Goal: Task Accomplishment & Management: Manage account settings

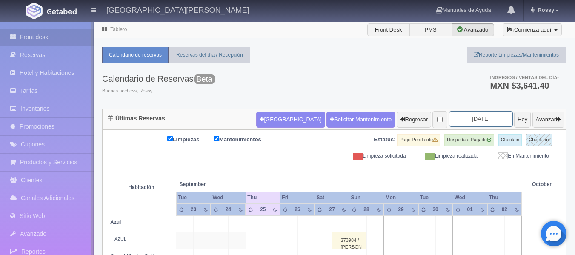
click at [489, 120] on input "[DATE]" at bounding box center [481, 119] width 64 height 16
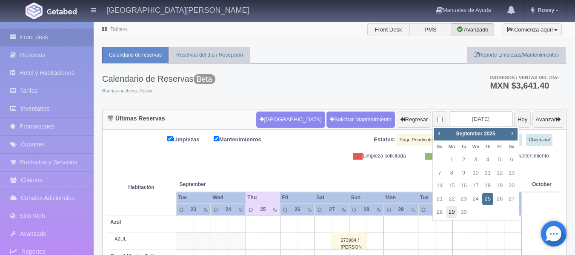
click at [452, 210] on link "29" at bounding box center [451, 212] width 11 height 12
type input "[DATE]"
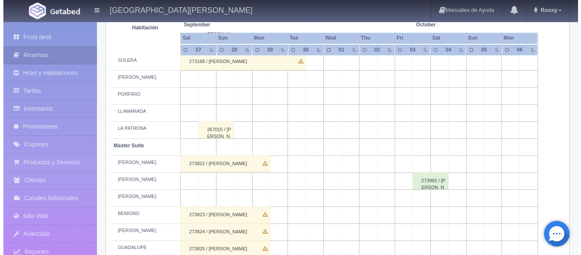
scroll to position [298, 0]
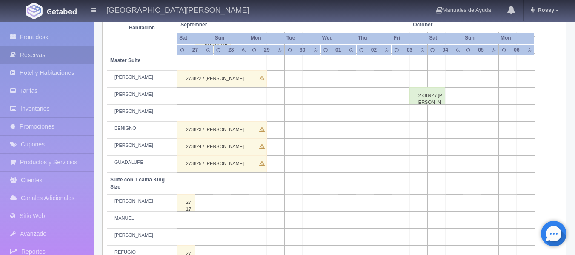
click at [278, 204] on td at bounding box center [276, 202] width 18 height 17
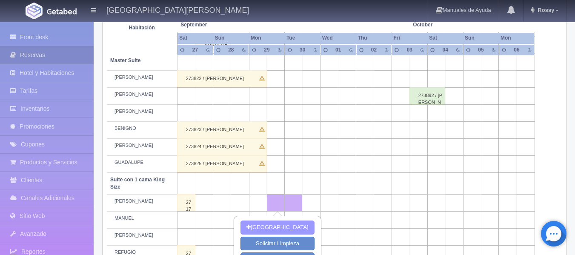
click at [283, 224] on button "[GEOGRAPHIC_DATA]" at bounding box center [277, 227] width 74 height 14
type input "[DATE]"
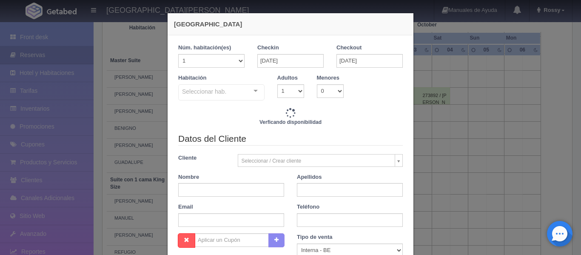
checkbox input "false"
type input "3088.00"
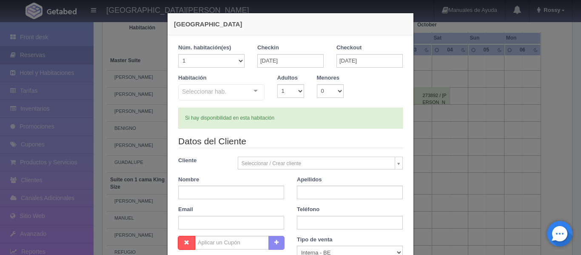
click at [252, 89] on div "Seleccionar hab. Suite con 2 camas matrimoniales-No apta para menores Suite con…" at bounding box center [221, 92] width 86 height 17
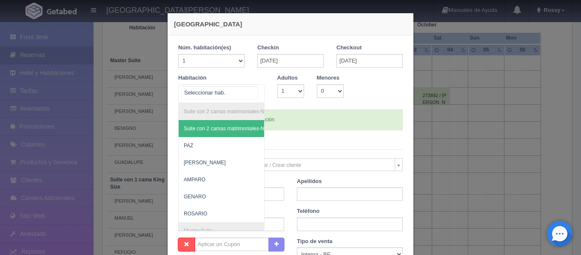
checkbox input "false"
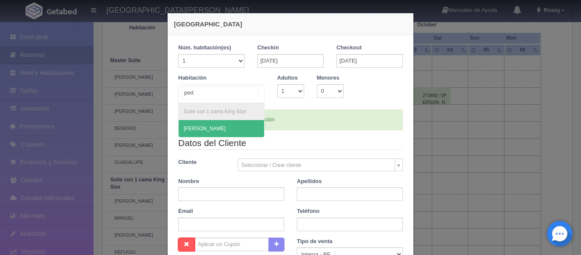
type input "pedr"
click at [239, 125] on span "[PERSON_NAME]" at bounding box center [221, 128] width 85 height 17
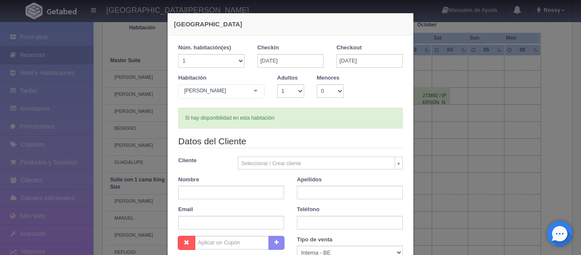
checkbox input "false"
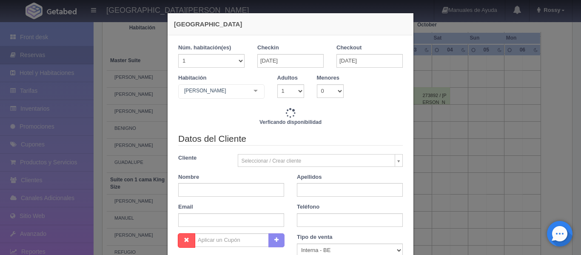
type input "3088.00"
checkbox input "false"
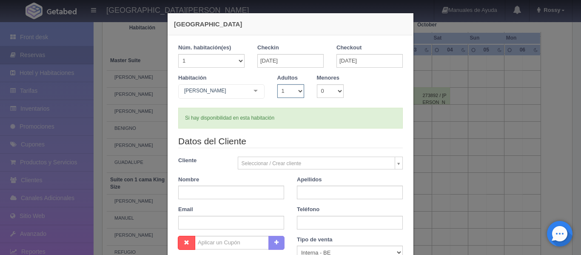
click at [295, 92] on select "1 2 3 4 5 6 7 8 9 10" at bounding box center [290, 91] width 27 height 14
select select "2"
click at [277, 84] on select "1 2 3 4 5 6 7 8 9 10" at bounding box center [290, 91] width 27 height 14
checkbox input "false"
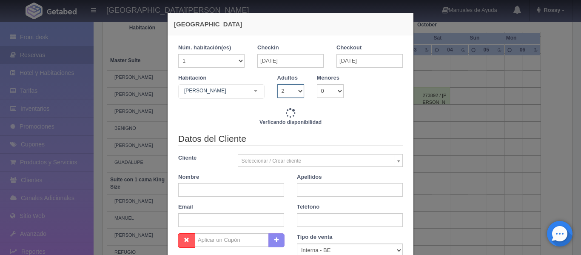
type input "3088.00"
checkbox input "false"
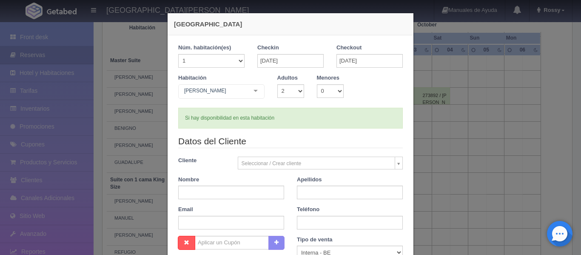
click at [291, 163] on body "Hacienda El Carmen Hotel & Spa Manuales de Ayuda Actualizaciones recientes Ross…" at bounding box center [290, 175] width 581 height 903
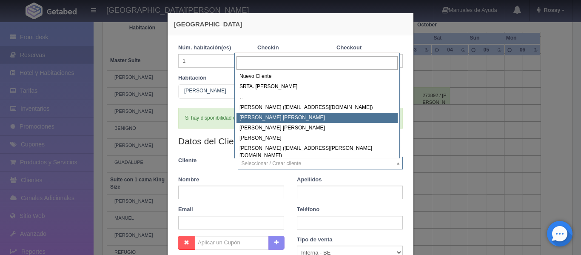
click at [352, 63] on input "text" at bounding box center [316, 63] width 161 height 14
click at [349, 64] on input "text" at bounding box center [316, 63] width 161 height 14
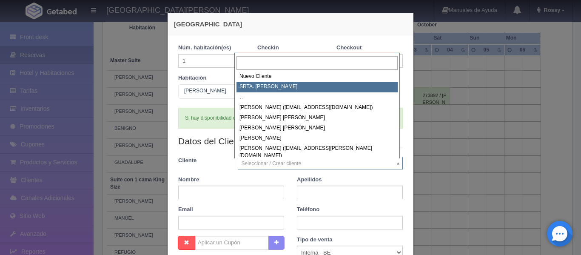
click at [275, 63] on input "text" at bounding box center [316, 63] width 161 height 14
click at [212, 193] on body "Hacienda El Carmen Hotel & Spa Manuales de Ayuda Actualizaciones recientes Ross…" at bounding box center [290, 175] width 581 height 903
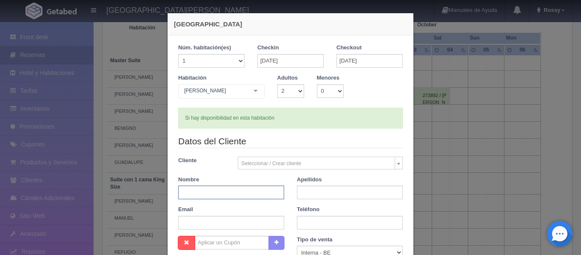
click at [226, 193] on input "text" at bounding box center [231, 192] width 106 height 14
type input "[PERSON_NAME]"
click at [307, 193] on input "text" at bounding box center [350, 192] width 106 height 14
type input "á"
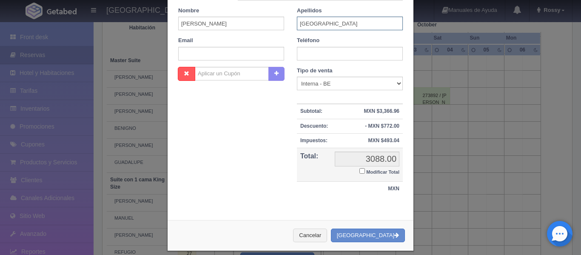
scroll to position [170, 0]
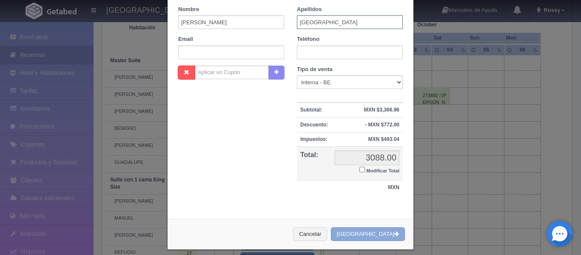
type input "[GEOGRAPHIC_DATA]"
click at [396, 235] on button "[GEOGRAPHIC_DATA]" at bounding box center [368, 234] width 74 height 14
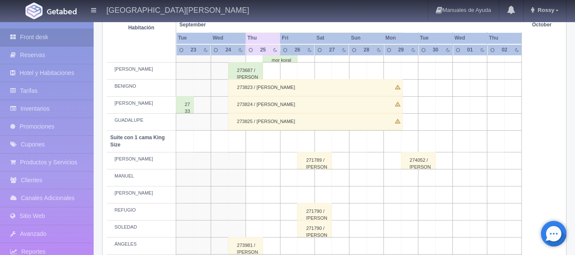
scroll to position [340, 0]
click at [418, 162] on div "274052 / [PERSON_NAME]" at bounding box center [418, 159] width 35 height 17
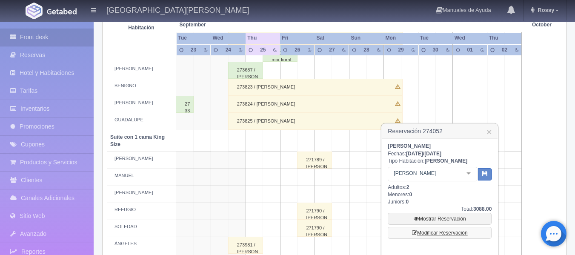
click at [451, 232] on link "Modificar Reservación" at bounding box center [439, 233] width 104 height 12
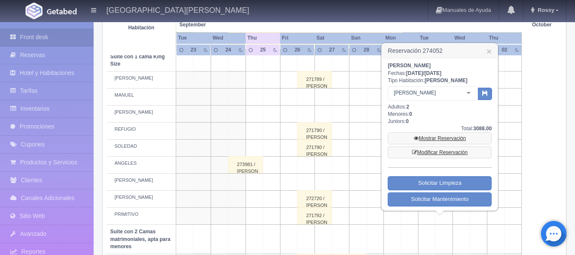
scroll to position [425, 0]
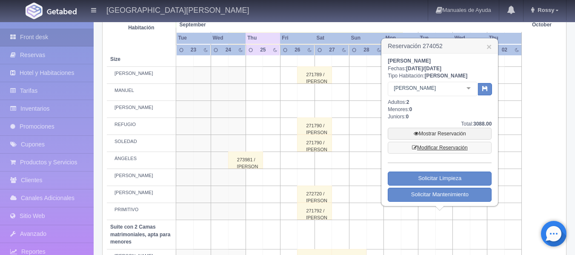
click at [415, 146] on icon at bounding box center [414, 147] width 5 height 5
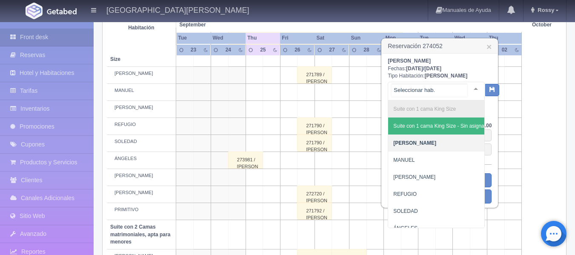
click at [469, 88] on div at bounding box center [475, 88] width 17 height 13
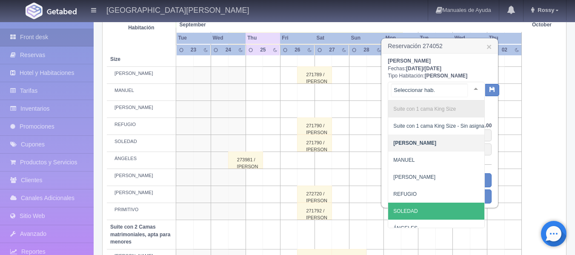
click at [430, 208] on span "SOLEDAD" at bounding box center [439, 210] width 102 height 17
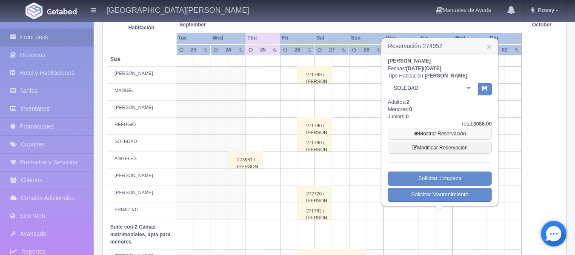
click at [445, 135] on link "Mostrar Reservación" at bounding box center [439, 134] width 104 height 12
click at [489, 46] on link "×" at bounding box center [488, 46] width 5 height 9
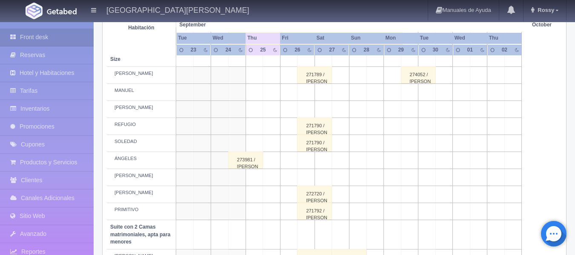
click at [420, 78] on div "274052 / DANIELA ÁVILA" at bounding box center [418, 74] width 35 height 17
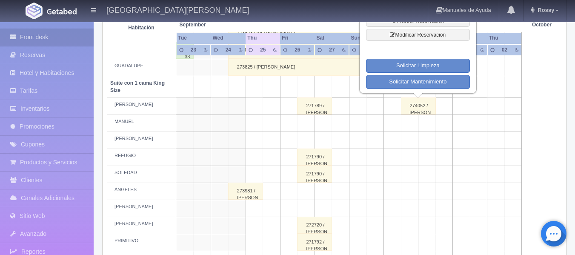
scroll to position [298, 0]
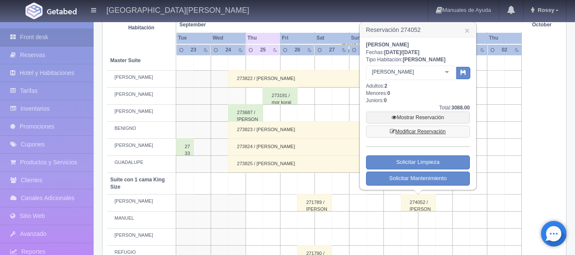
click at [429, 133] on link "Modificar Reservación" at bounding box center [418, 131] width 104 height 12
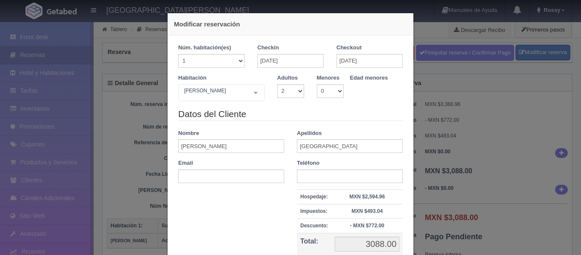
select select "2"
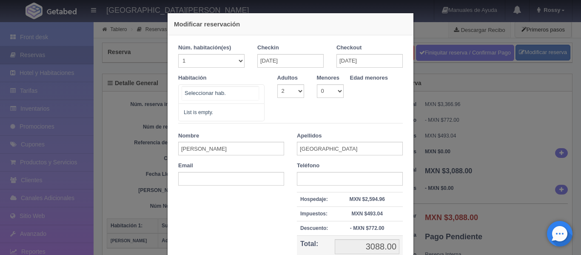
click at [251, 92] on div "No elements found. Consider changing the search query. List is empty." at bounding box center [221, 94] width 86 height 20
click at [230, 116] on span "List is empty." at bounding box center [221, 112] width 85 height 17
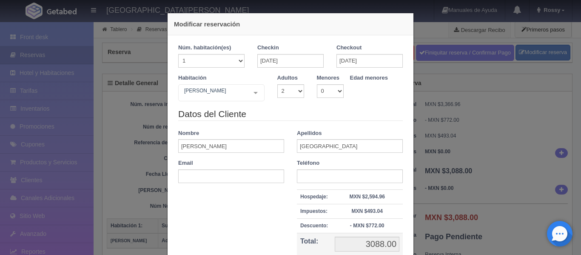
click at [318, 113] on legend "Datos del Cliente" at bounding box center [290, 114] width 225 height 13
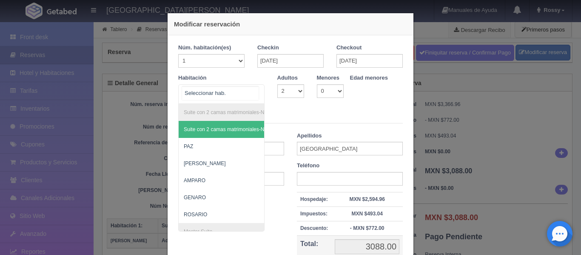
click at [254, 91] on div "Suite con 2 camas matrimoniales-No apta para menores Suite con 2 camas matrimon…" at bounding box center [221, 94] width 86 height 20
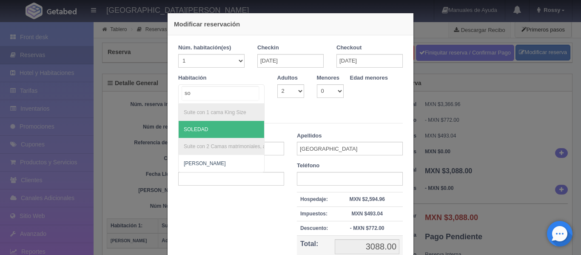
click at [222, 134] on span "SOLEDAD" at bounding box center [245, 129] width 132 height 17
type input "so"
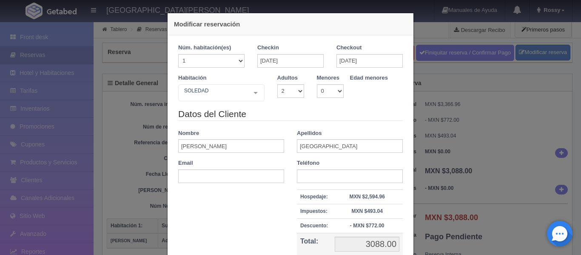
checkbox input "false"
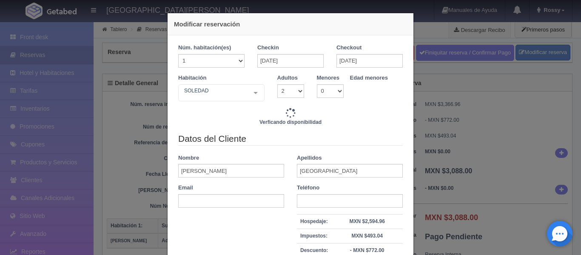
type input "3088.00"
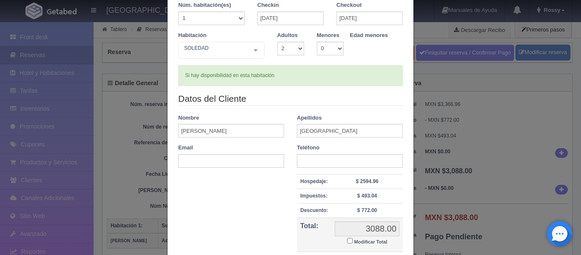
scroll to position [122, 0]
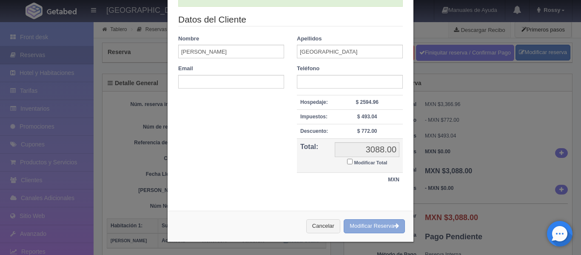
click at [383, 222] on button "Modificar Reserva" at bounding box center [374, 226] width 61 height 14
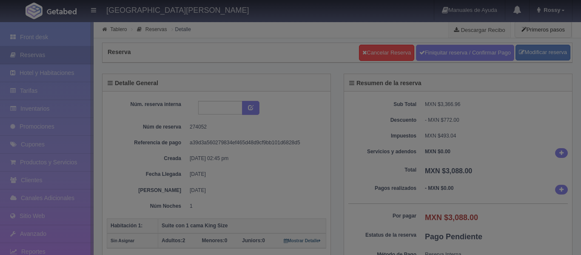
select select "2"
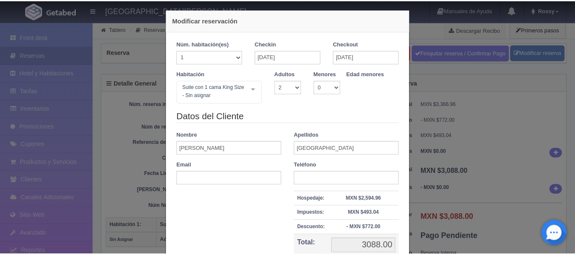
scroll to position [3, 0]
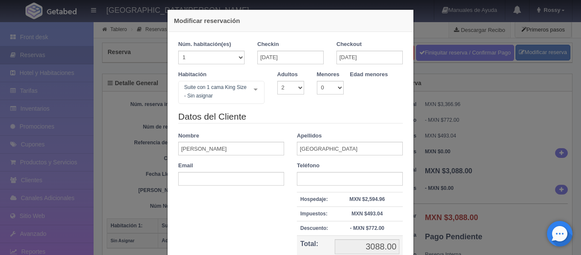
click at [501, 97] on div "Modificar reservación Núm. habitación(es) 1 2 3 4 5 6 7 8 9 10 11 12 13 14 15 1…" at bounding box center [290, 127] width 581 height 255
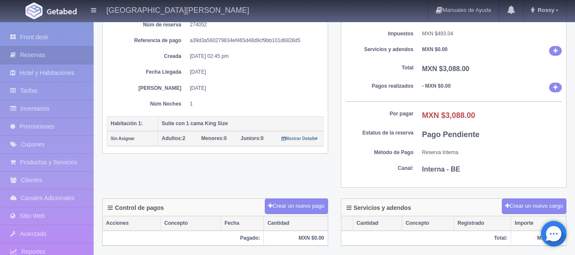
scroll to position [0, 0]
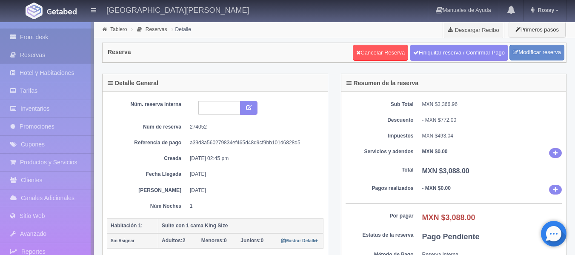
click at [34, 34] on link "Front desk" at bounding box center [47, 36] width 94 height 17
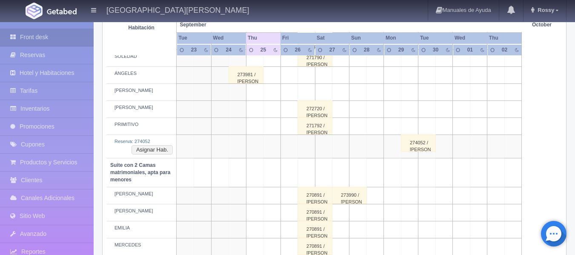
scroll to position [553, 0]
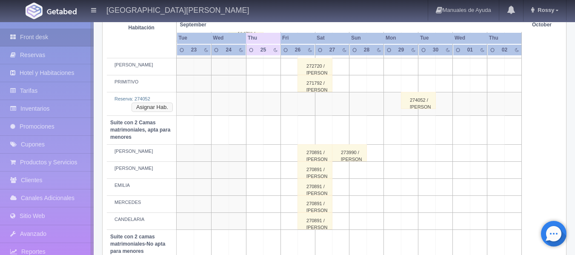
click at [151, 106] on button "Asignar Hab." at bounding box center [151, 106] width 41 height 9
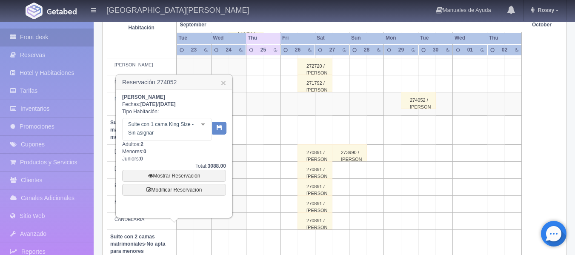
click at [113, 163] on td "[PERSON_NAME]" at bounding box center [142, 170] width 70 height 17
click at [222, 80] on link "×" at bounding box center [223, 82] width 5 height 9
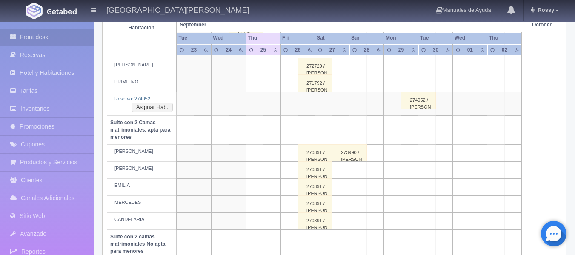
click at [147, 98] on link "Reserva: 274052" at bounding box center [132, 98] width 36 height 5
click at [159, 105] on button "Asignar Hab." at bounding box center [151, 106] width 41 height 9
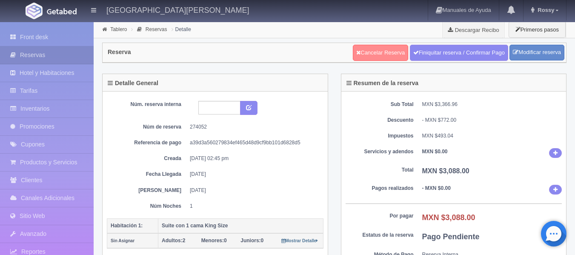
click at [387, 55] on link "Cancelar Reserva" at bounding box center [380, 53] width 55 height 16
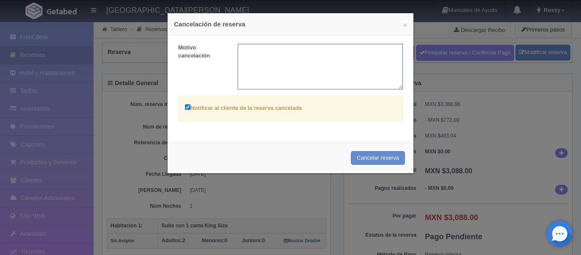
click at [347, 48] on textarea at bounding box center [320, 67] width 165 height 46
type textarea "CAMBIO DE HABITACIÓN"
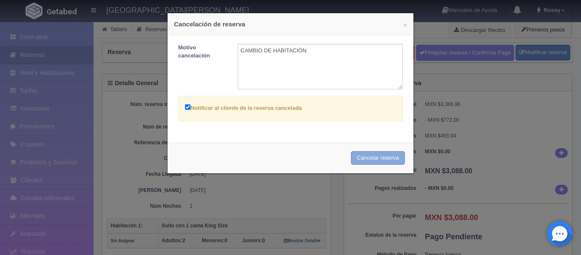
click at [388, 159] on button "Cancelar reserva" at bounding box center [378, 158] width 54 height 14
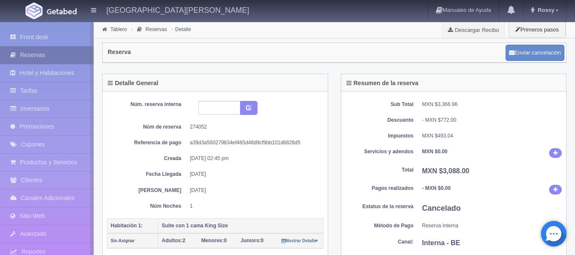
click at [52, 54] on link "Reservas" at bounding box center [47, 54] width 94 height 17
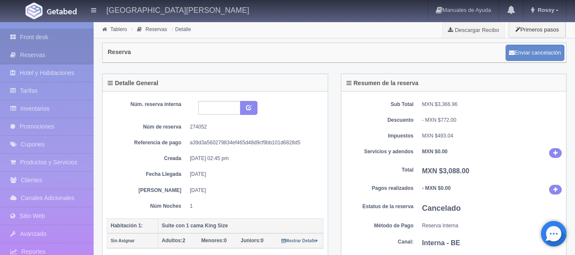
click at [54, 36] on link "Front desk" at bounding box center [47, 36] width 94 height 17
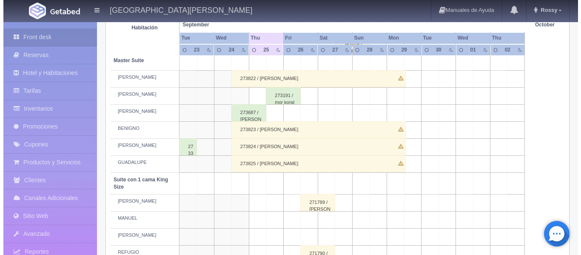
scroll to position [383, 0]
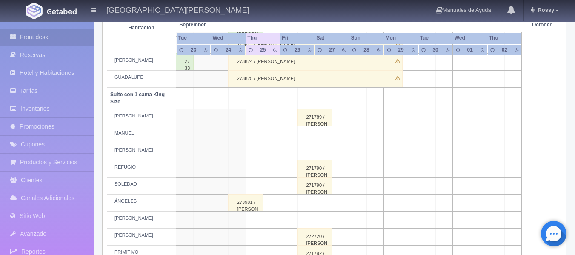
click at [409, 188] on td at bounding box center [409, 185] width 17 height 17
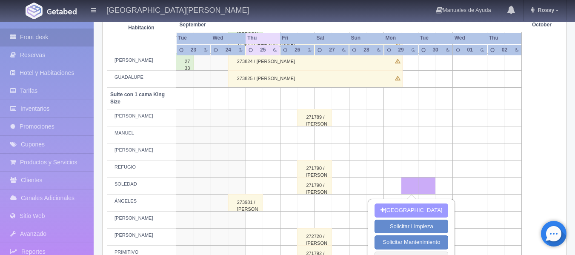
click at [410, 207] on button "[GEOGRAPHIC_DATA]" at bounding box center [411, 210] width 74 height 14
type input "[DATE]"
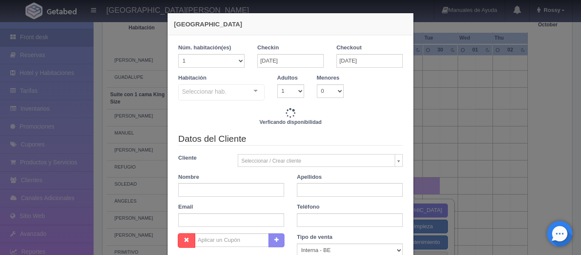
checkbox input "false"
type input "3088.00"
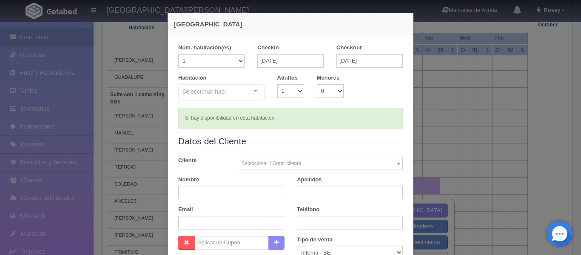
checkbox input "false"
click at [252, 90] on div "Seleccionar hab. Suite con 2 camas matrimoniales-No apta para menores Suite con…" at bounding box center [221, 92] width 86 height 17
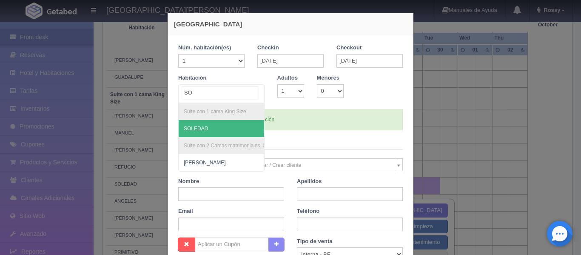
type input "SOL"
click at [244, 131] on span "SOLEDAD" at bounding box center [221, 128] width 85 height 17
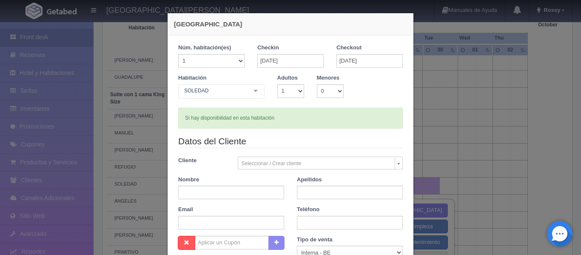
checkbox input "false"
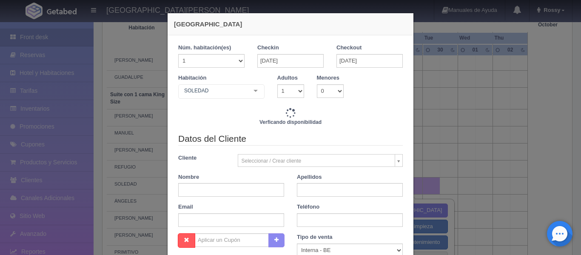
type input "3088.00"
checkbox input "false"
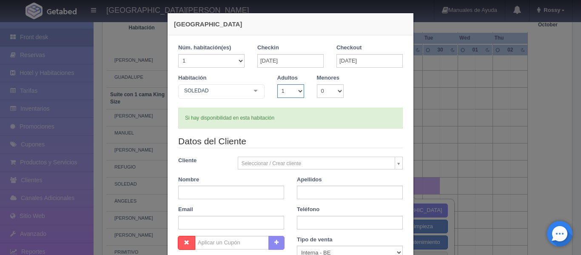
click at [299, 91] on select "1 2 3 4 5 6 7 8 9 10" at bounding box center [290, 91] width 27 height 14
select select "2"
click at [277, 84] on select "1 2 3 4 5 6 7 8 9 10" at bounding box center [290, 91] width 27 height 14
checkbox input "false"
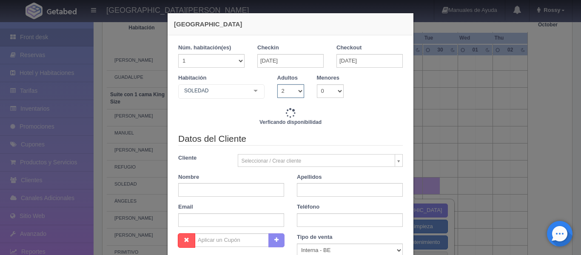
type input "3088.00"
checkbox input "false"
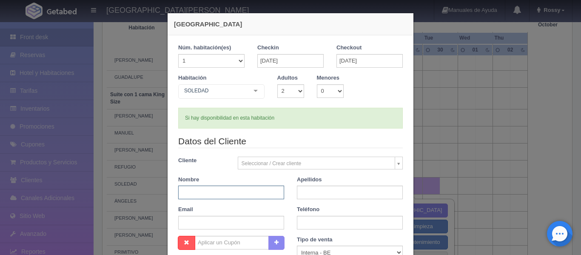
click at [239, 191] on input "text" at bounding box center [231, 192] width 106 height 14
type input "[PERSON_NAME]"
click at [322, 193] on input "text" at bounding box center [350, 192] width 106 height 14
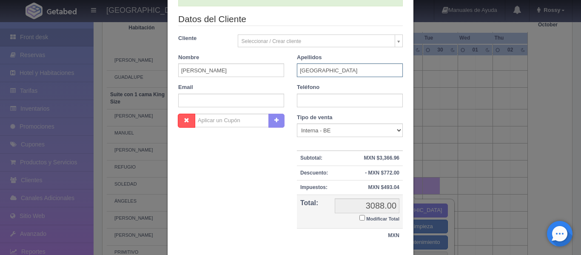
scroll to position [178, 0]
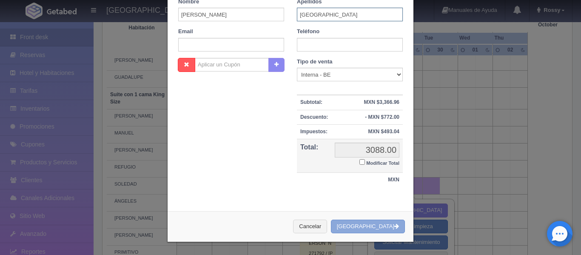
type input "[GEOGRAPHIC_DATA]"
click at [377, 225] on button "[GEOGRAPHIC_DATA]" at bounding box center [368, 226] width 74 height 14
